Goal: Find specific page/section: Find specific page/section

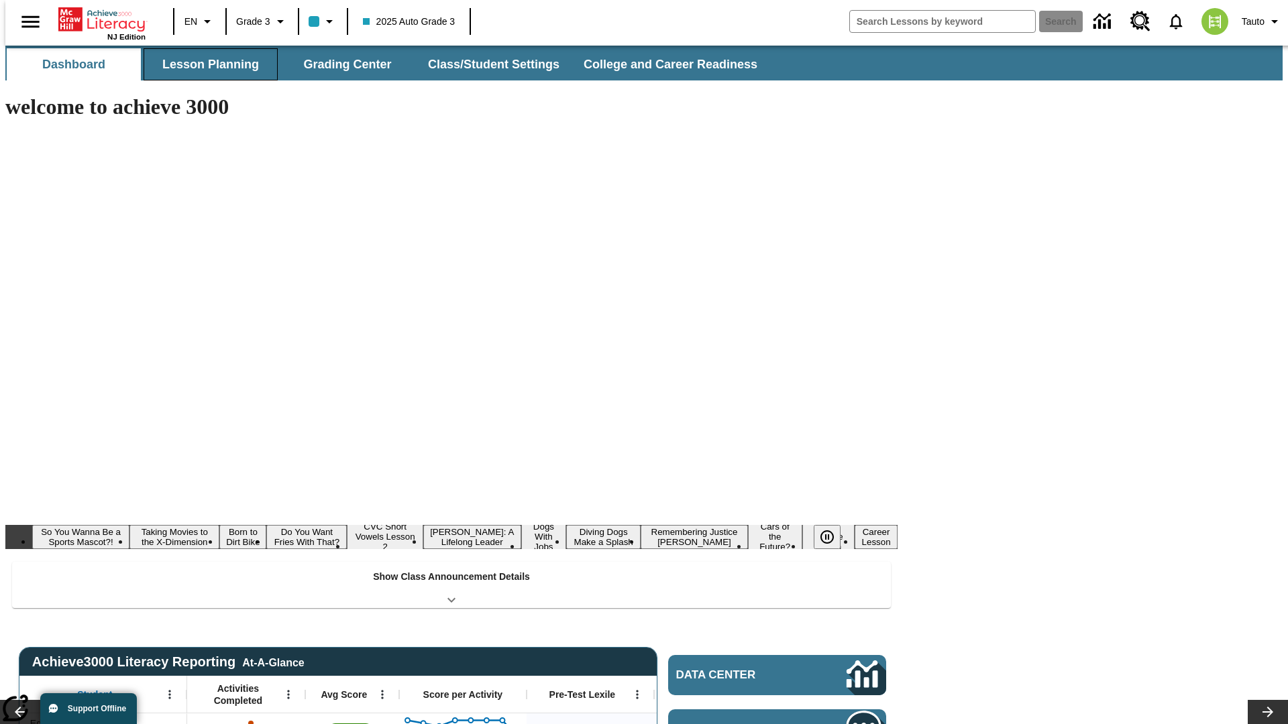
click at [205, 64] on button "Lesson Planning" at bounding box center [211, 64] width 134 height 32
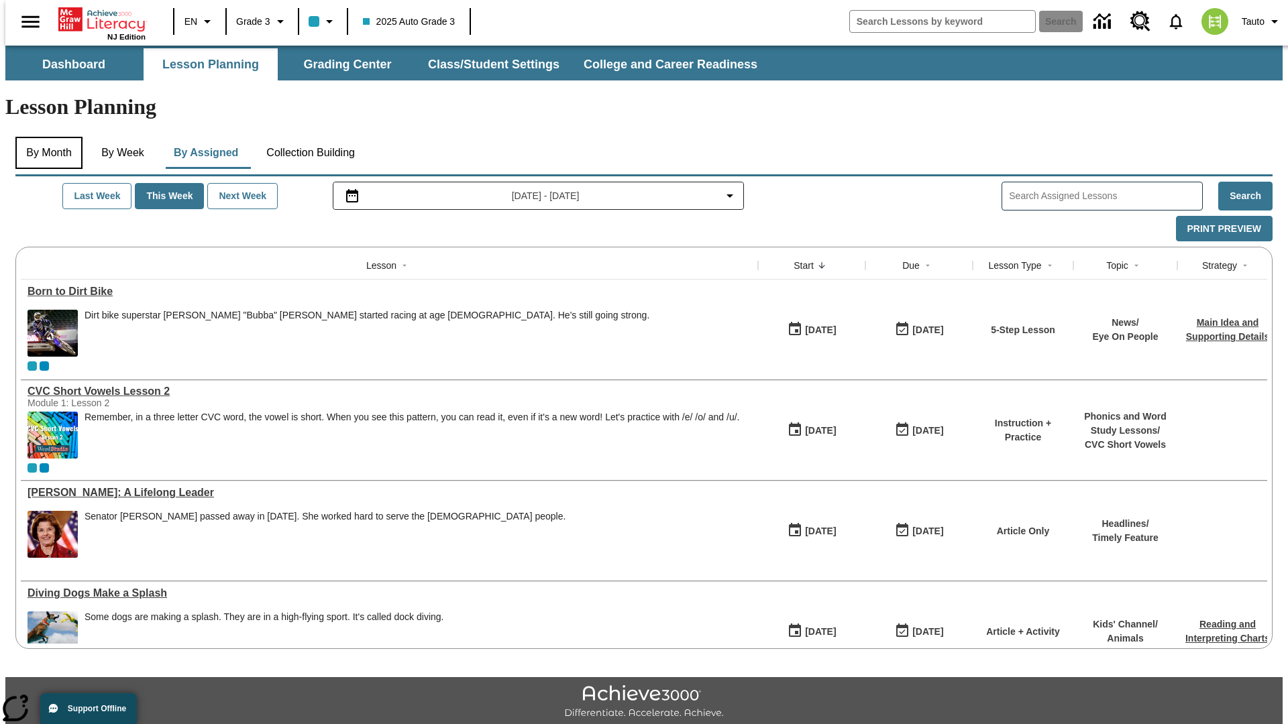
click at [45, 137] on button "By Month" at bounding box center [48, 153] width 67 height 32
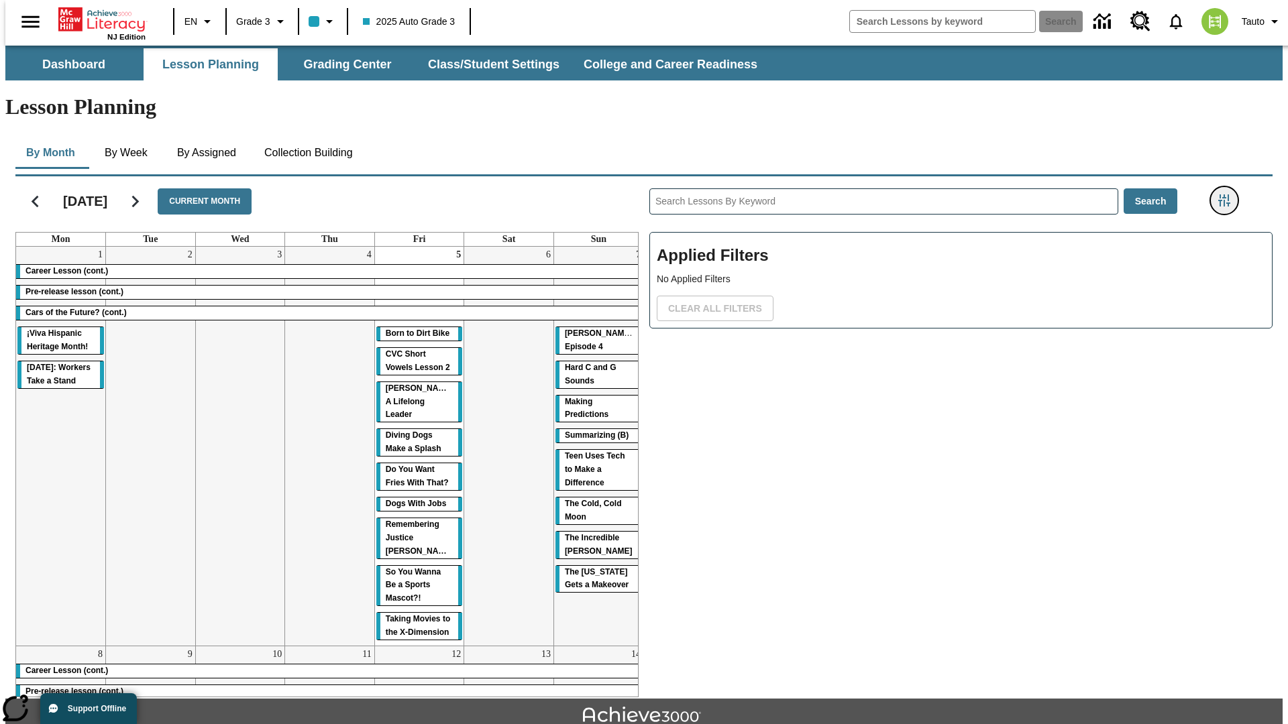
click at [1228, 195] on icon "Filters Side menu" at bounding box center [1224, 201] width 12 height 12
